Goal: Go to known website: Access a specific website the user already knows

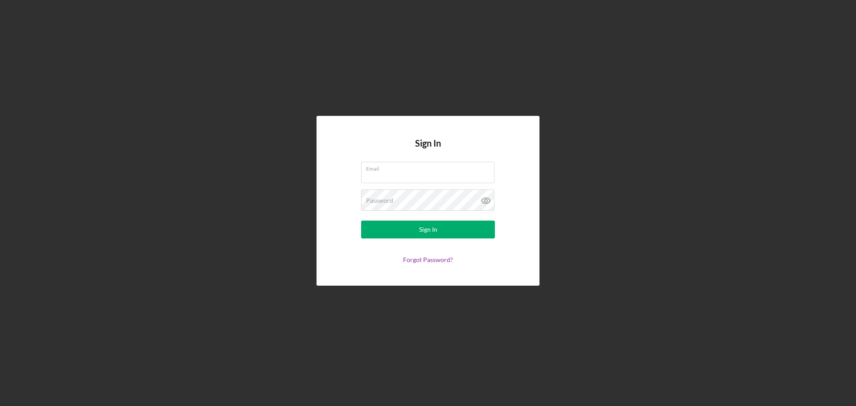
type input "[EMAIL_ADDRESS][DOMAIN_NAME]"
click at [338, 237] on div "Sign In Email [EMAIL_ADDRESS][DOMAIN_NAME] Password Sign In Forgot Password?" at bounding box center [427, 201] width 223 height 170
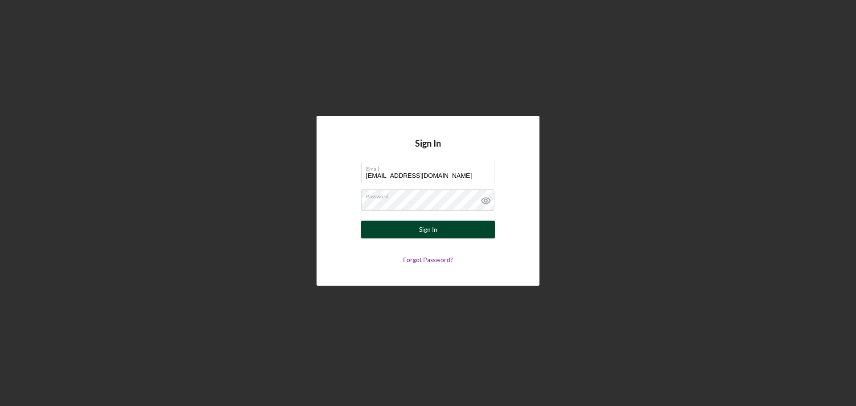
click at [430, 227] on div "Sign In" at bounding box center [428, 230] width 18 height 18
